Goal: Information Seeking & Learning: Learn about a topic

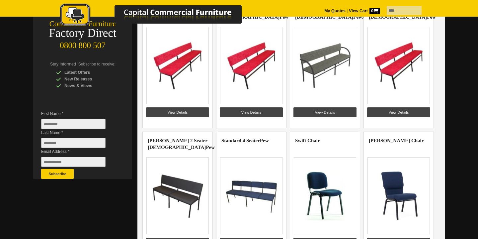
scroll to position [97, 0]
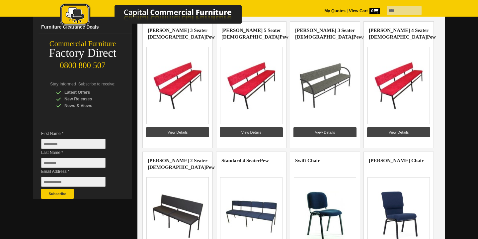
click at [203, 82] on img at bounding box center [177, 85] width 51 height 50
click at [318, 131] on link "View Details" at bounding box center [324, 132] width 63 height 10
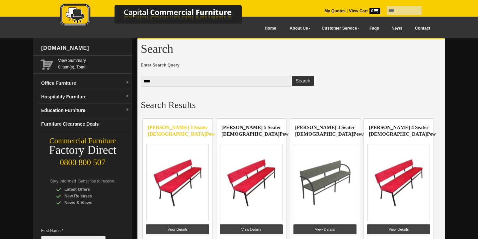
click at [172, 124] on link "[PERSON_NAME] 3 Seater [DEMOGRAPHIC_DATA] Pew" at bounding box center [181, 130] width 67 height 12
